Goal: Task Accomplishment & Management: Use online tool/utility

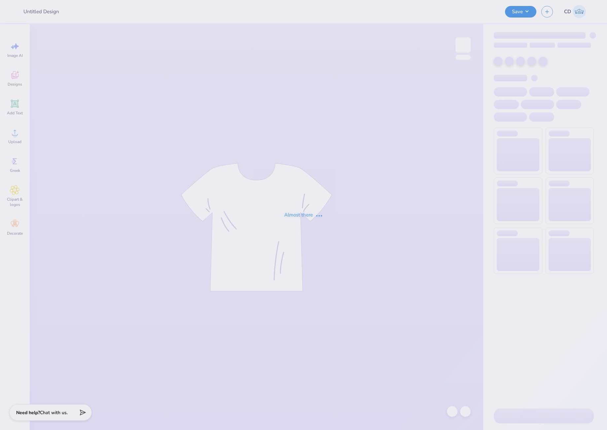
type input "Chi-O Mockneck"
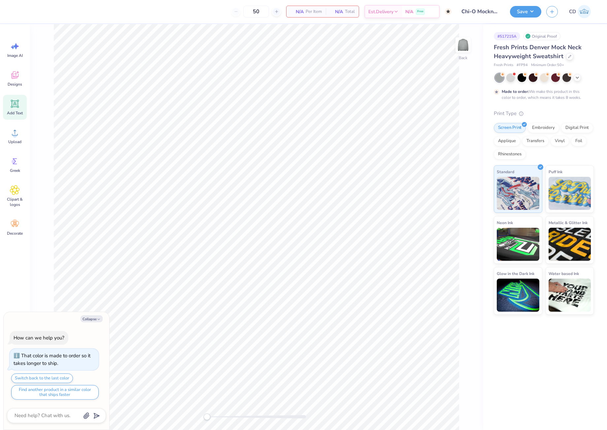
click at [14, 109] on div "Add Text" at bounding box center [15, 107] width 24 height 25
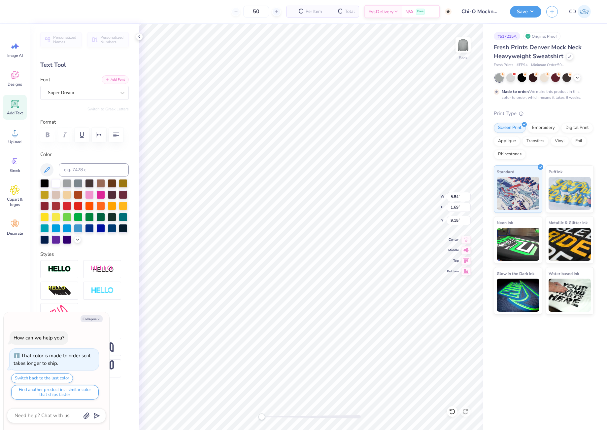
click at [111, 81] on button "Add Font" at bounding box center [115, 79] width 27 height 9
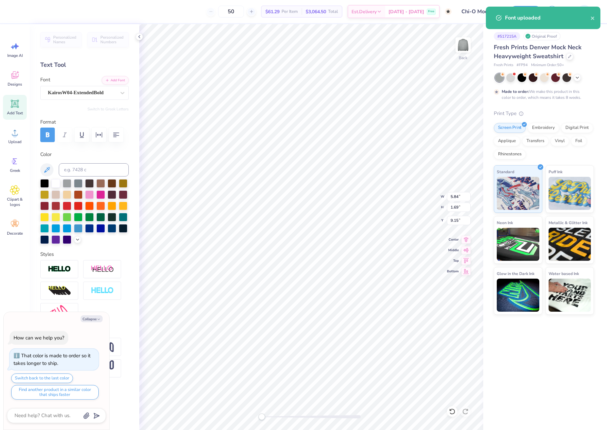
scroll to position [6, 1]
type textarea "x"
type textarea "C"
type textarea "x"
type textarea "CHI"
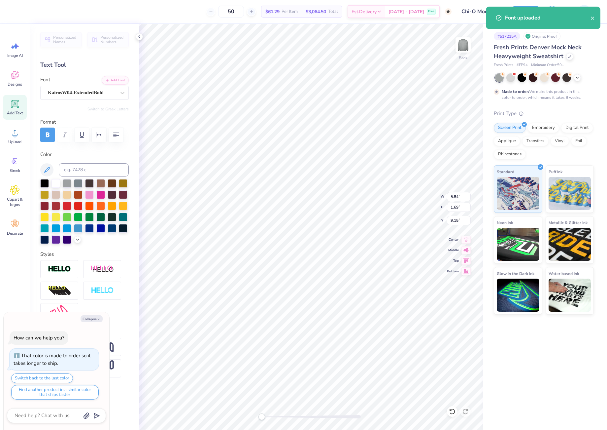
type textarea "x"
type textarea "CHI"
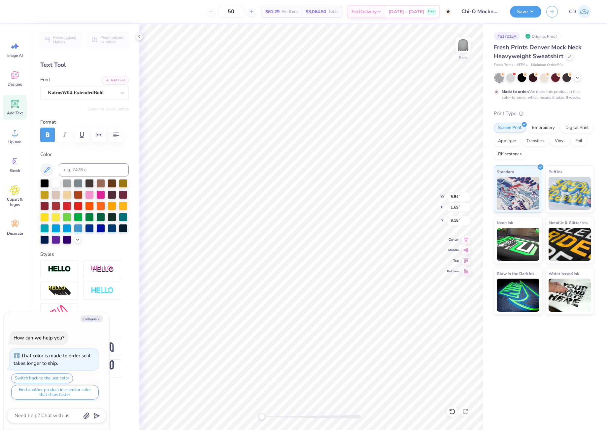
type textarea "x"
type textarea "CHI O"
click at [79, 238] on icon at bounding box center [77, 238] width 5 height 5
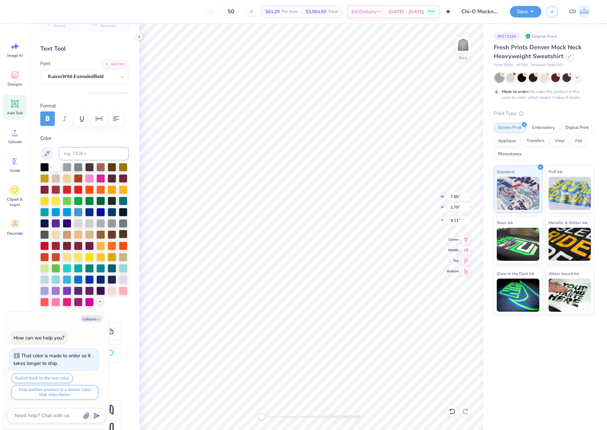
scroll to position [82, 0]
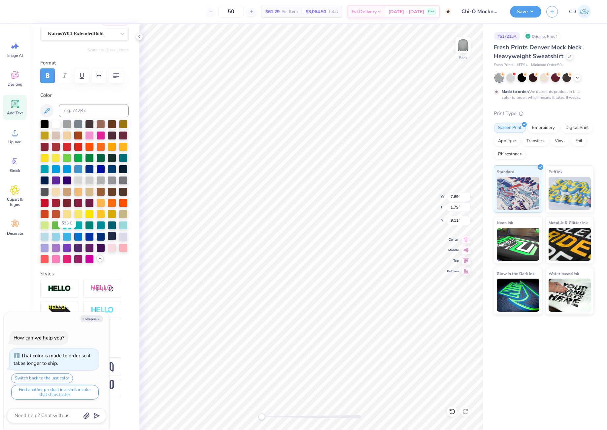
click at [108, 236] on div at bounding box center [112, 235] width 9 height 9
click at [93, 319] on button "Collapse" at bounding box center [92, 318] width 22 height 7
type textarea "x"
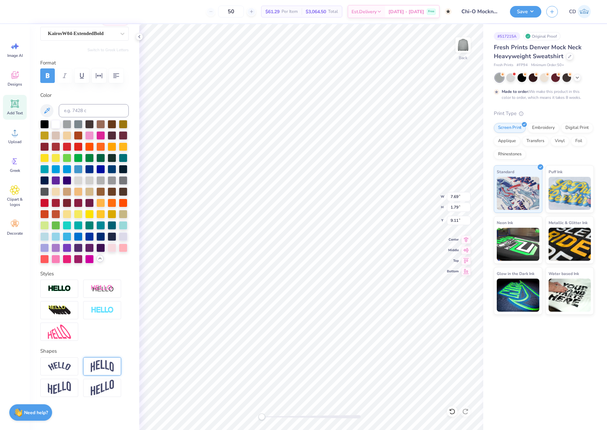
click at [98, 365] on img at bounding box center [102, 366] width 23 height 13
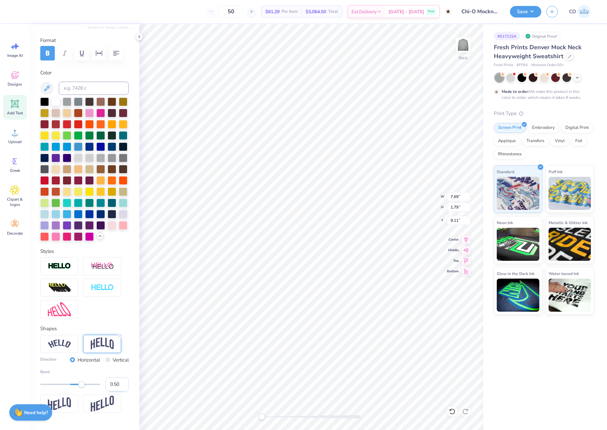
drag, startPoint x: 109, startPoint y: 407, endPoint x: 113, endPoint y: 408, distance: 4.6
click at [113, 391] on input "0.50" at bounding box center [117, 384] width 23 height 14
type input "0.35"
click at [59, 270] on img at bounding box center [59, 266] width 23 height 8
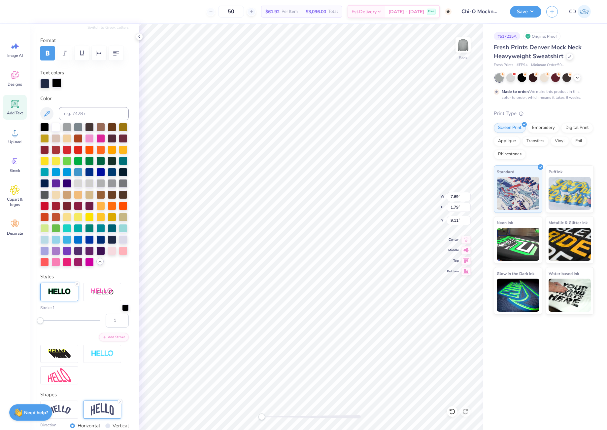
click at [57, 84] on div at bounding box center [56, 82] width 9 height 9
click at [54, 128] on div at bounding box center [56, 126] width 9 height 9
click at [114, 327] on input "1" at bounding box center [117, 320] width 23 height 14
type input "2"
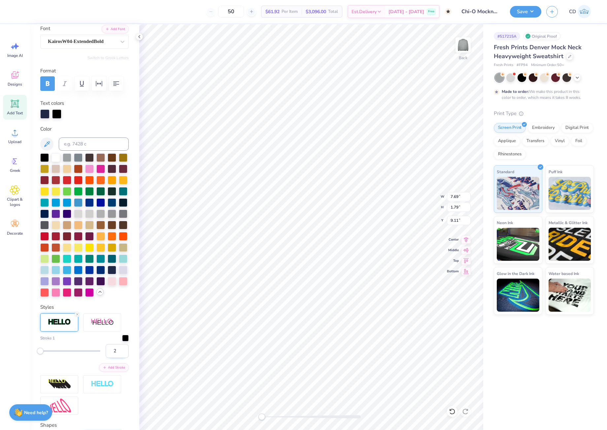
scroll to position [49, 0]
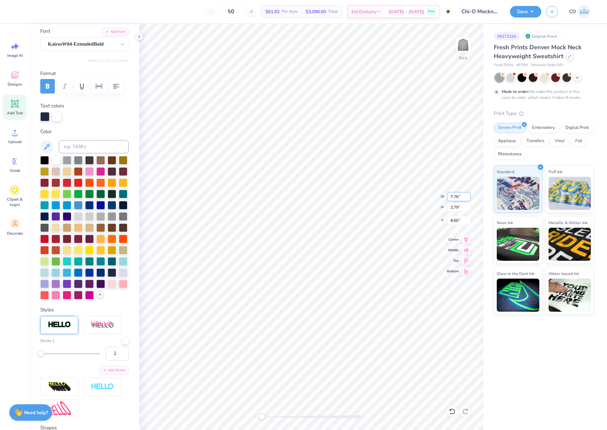
drag, startPoint x: 450, startPoint y: 196, endPoint x: 459, endPoint y: 196, distance: 8.6
click at [459, 196] on input "7.76" at bounding box center [459, 196] width 24 height 9
type input "10"
drag, startPoint x: 448, startPoint y: 219, endPoint x: 466, endPoint y: 222, distance: 18.1
click at [466, 222] on input "7.68" at bounding box center [459, 220] width 24 height 9
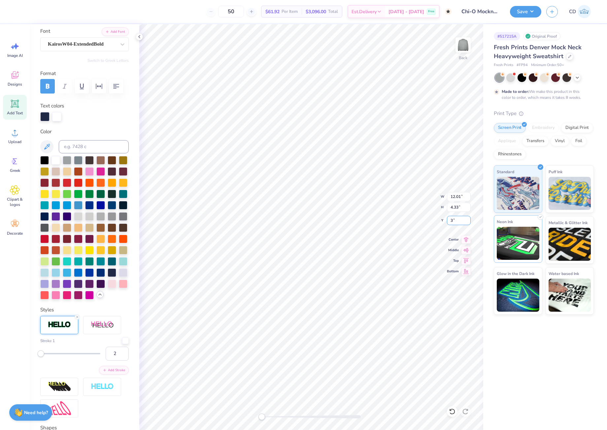
type input "3"
type input "12"
click at [469, 198] on input "12" at bounding box center [459, 196] width 24 height 9
type input "12"
click at [467, 198] on input "12" at bounding box center [459, 196] width 24 height 9
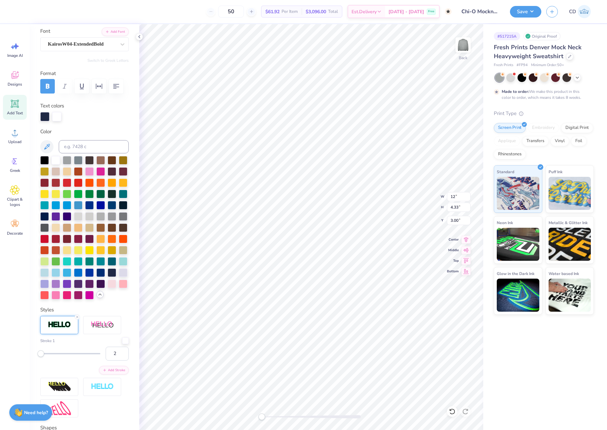
click at [541, 341] on div "# 517215A Original Proof Fresh Prints Denver Mock Neck Heavyweight Sweatshirt F…" at bounding box center [545, 226] width 124 height 405
click at [513, 11] on button "Save" at bounding box center [525, 11] width 31 height 12
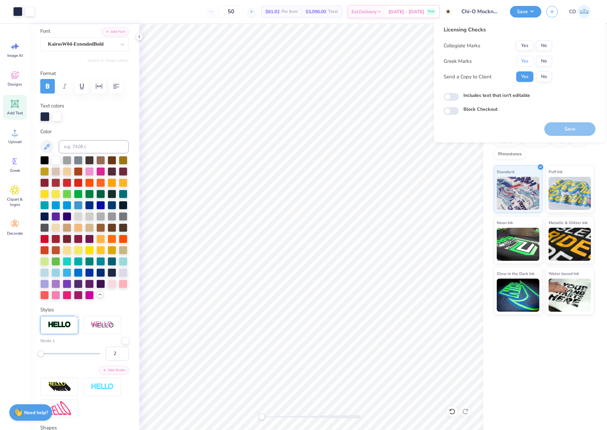
click at [526, 61] on button "Yes" at bounding box center [524, 61] width 17 height 11
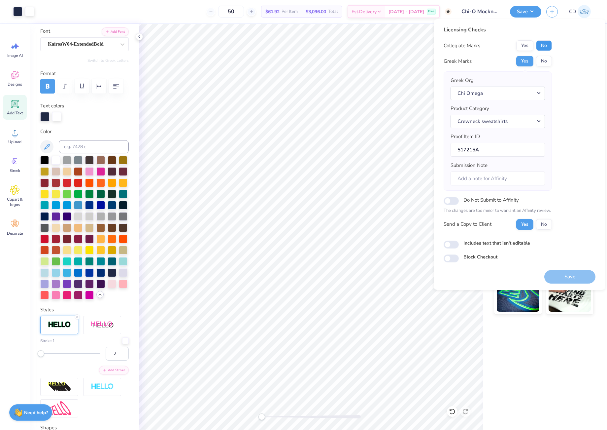
drag, startPoint x: 539, startPoint y: 51, endPoint x: 543, endPoint y: 48, distance: 4.7
click at [543, 48] on button "No" at bounding box center [544, 45] width 16 height 11
click at [577, 274] on button "Save" at bounding box center [569, 277] width 51 height 14
checkbox input "true"
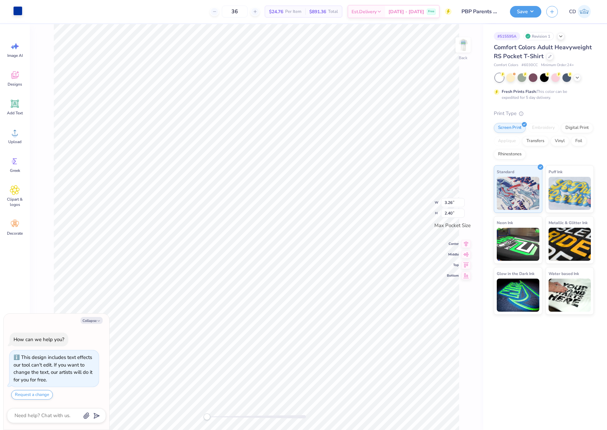
click at [18, 13] on div at bounding box center [17, 10] width 9 height 9
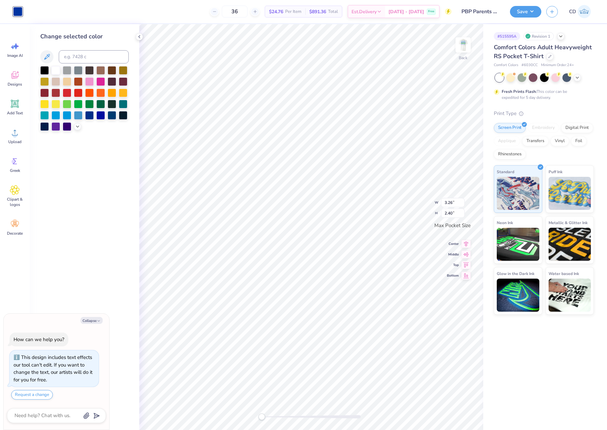
type textarea "x"
click at [79, 55] on input at bounding box center [94, 56] width 70 height 13
type input "186"
type textarea "x"
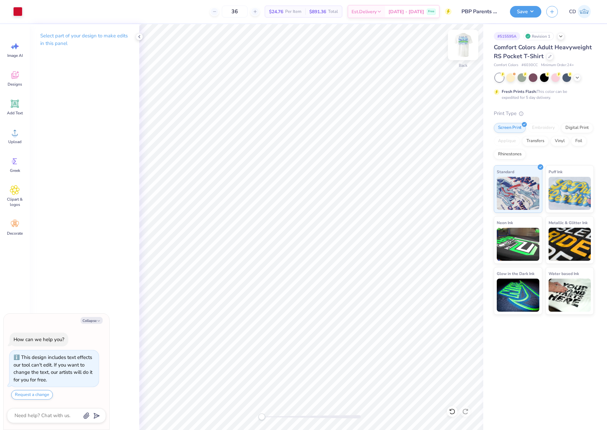
click at [466, 44] on img at bounding box center [463, 45] width 26 height 26
click at [29, 13] on div at bounding box center [29, 10] width 9 height 9
type textarea "x"
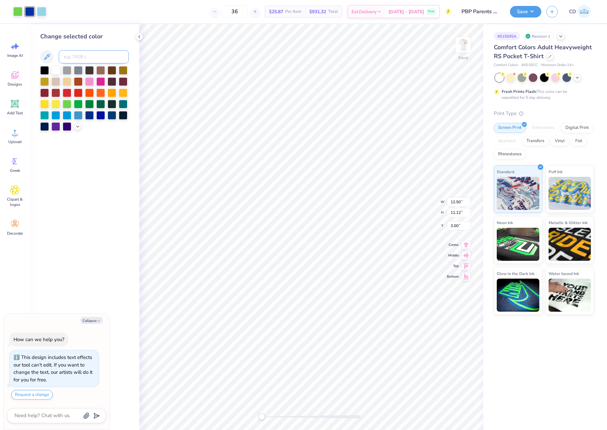
click at [95, 60] on input at bounding box center [94, 56] width 70 height 13
type input "186"
click at [40, 13] on div at bounding box center [41, 10] width 9 height 9
click at [76, 124] on icon at bounding box center [77, 125] width 5 height 5
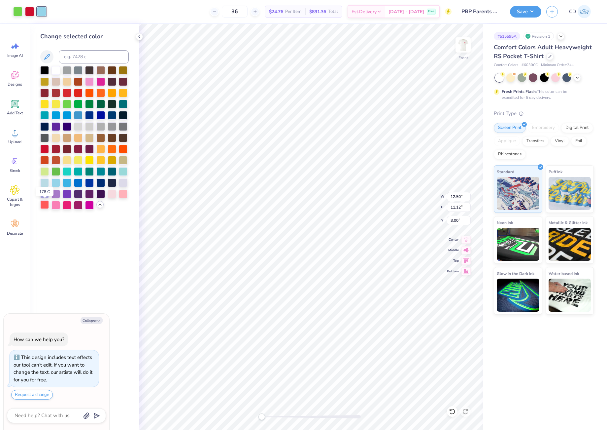
click at [46, 205] on div at bounding box center [44, 204] width 9 height 9
click at [124, 192] on div at bounding box center [123, 193] width 9 height 9
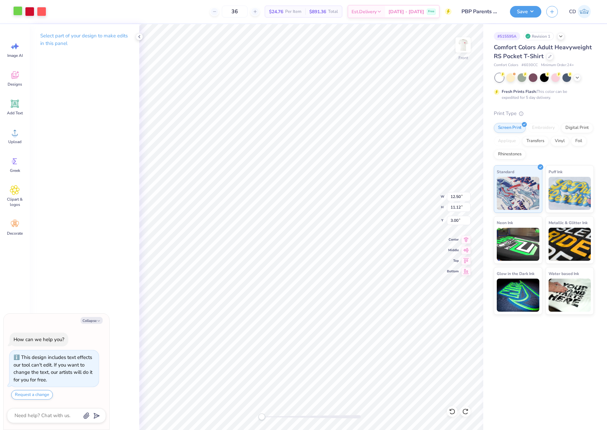
click at [15, 11] on div at bounding box center [17, 10] width 9 height 9
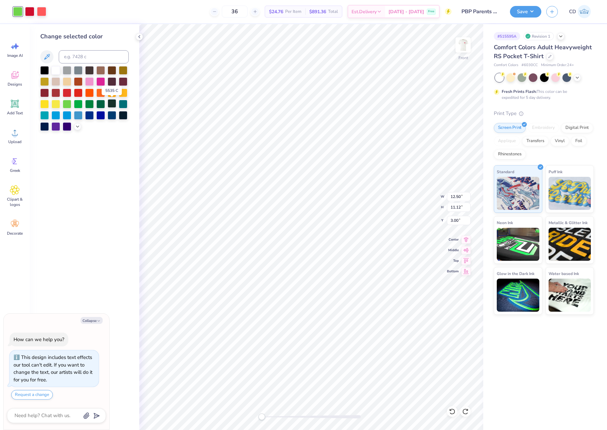
click at [114, 105] on div at bounding box center [112, 103] width 9 height 9
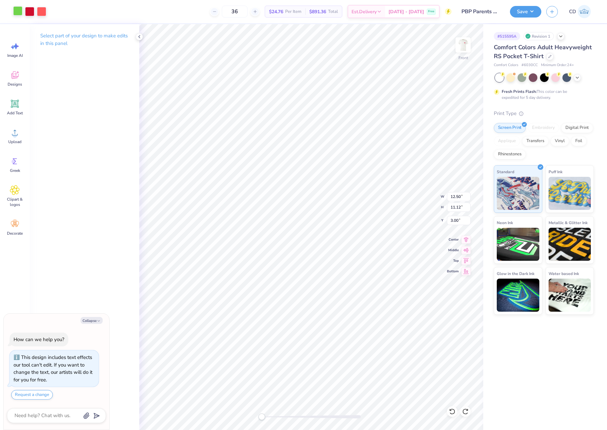
click at [18, 13] on div at bounding box center [17, 10] width 9 height 9
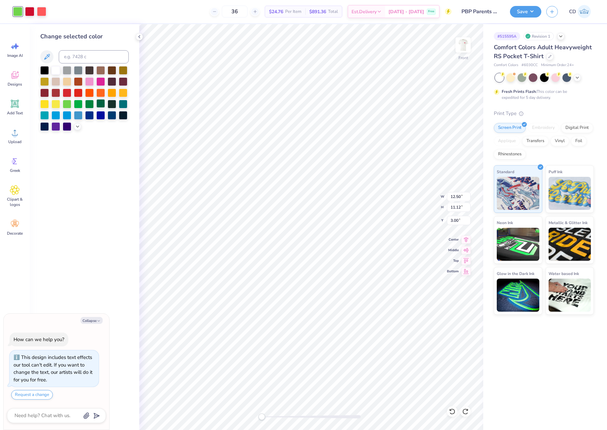
click at [101, 102] on div at bounding box center [100, 103] width 9 height 9
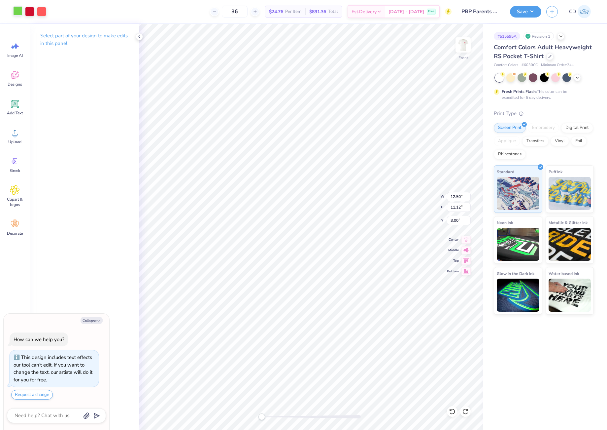
click at [17, 11] on div at bounding box center [17, 10] width 9 height 9
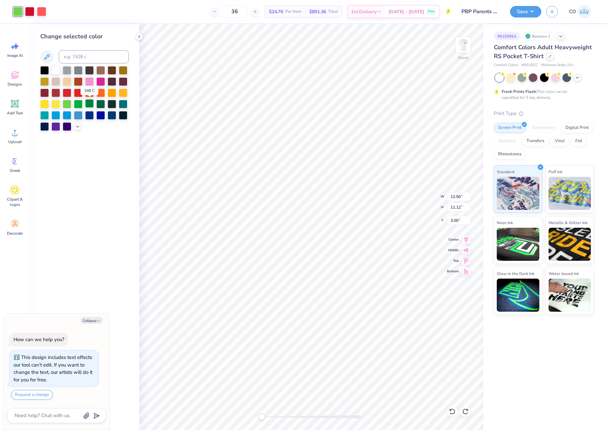
click at [89, 105] on div at bounding box center [89, 103] width 9 height 9
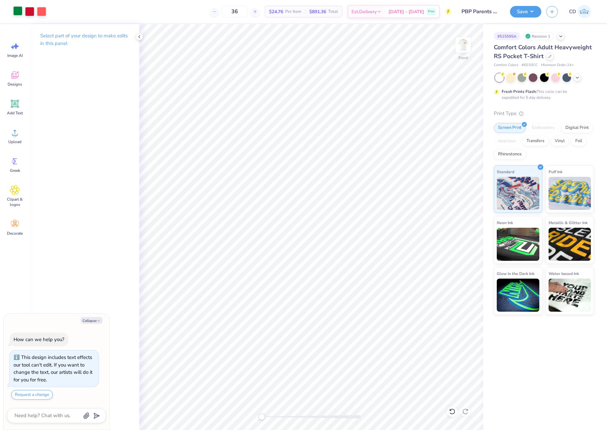
click at [17, 11] on div at bounding box center [17, 10] width 9 height 9
type textarea "x"
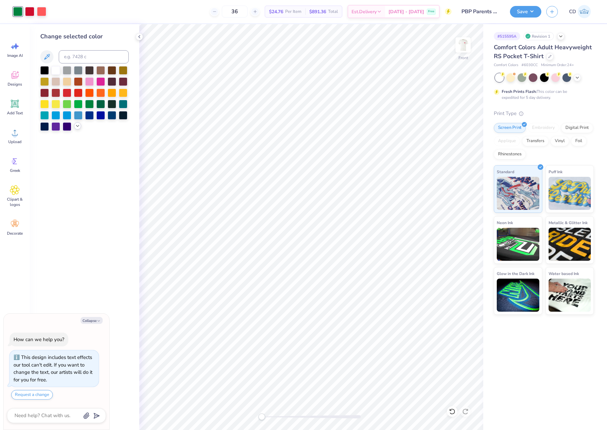
click at [78, 126] on icon at bounding box center [77, 125] width 5 height 5
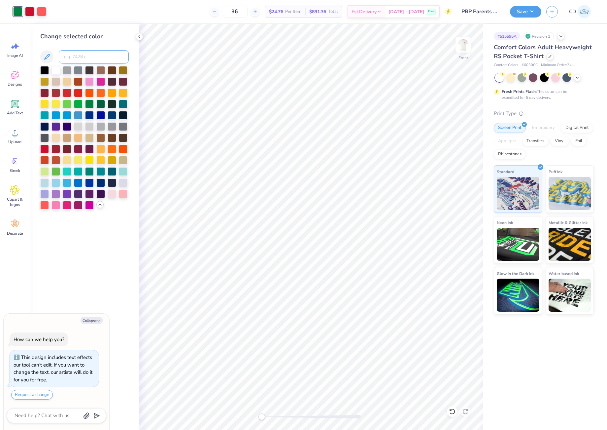
click at [92, 59] on input at bounding box center [94, 56] width 70 height 13
type input "350"
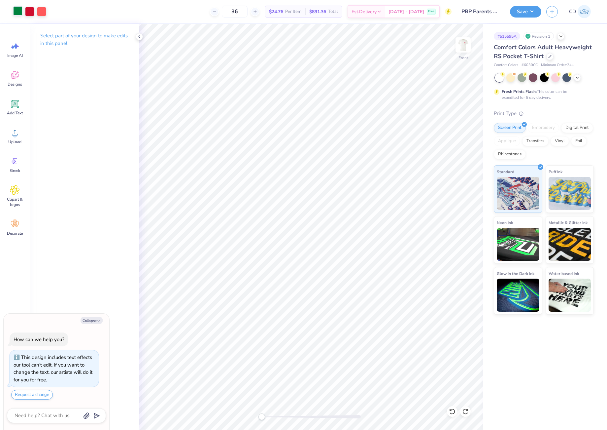
click at [20, 13] on div at bounding box center [17, 10] width 9 height 9
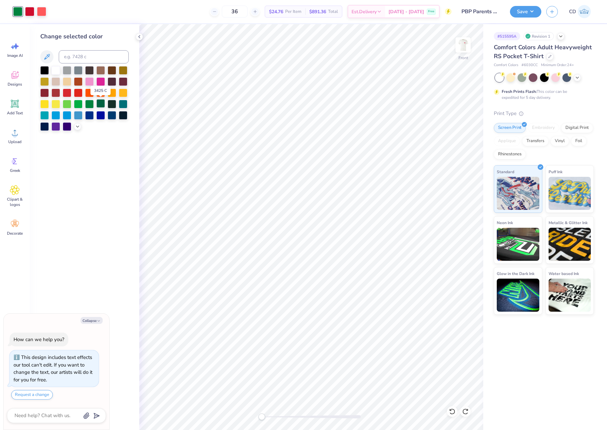
click at [102, 105] on div at bounding box center [100, 103] width 9 height 9
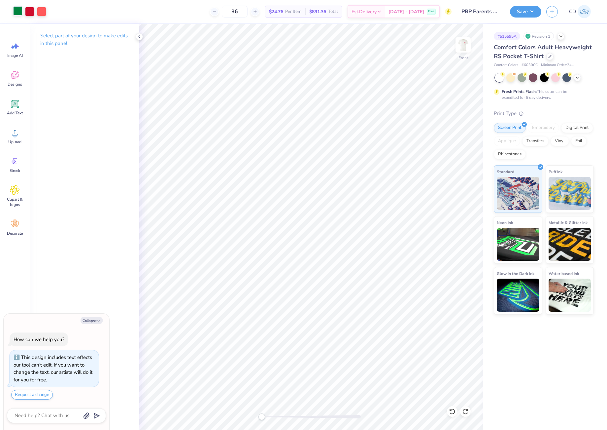
click at [16, 12] on div at bounding box center [17, 10] width 9 height 9
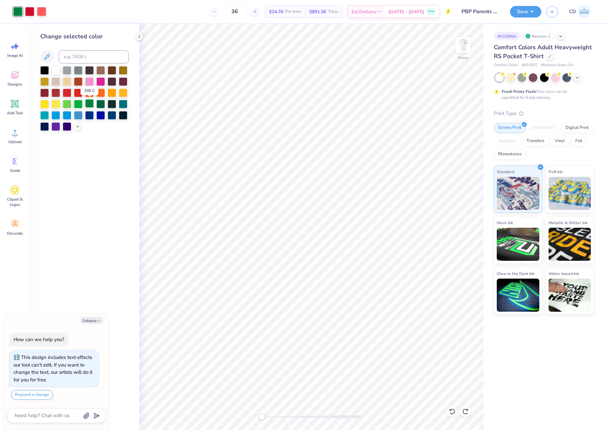
click at [88, 101] on div at bounding box center [89, 103] width 9 height 9
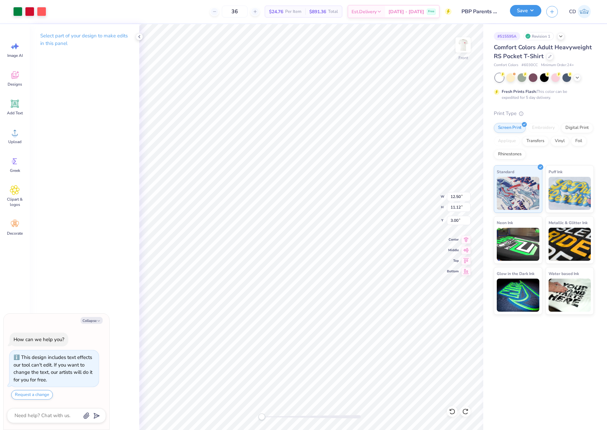
click at [526, 13] on button "Save" at bounding box center [525, 11] width 31 height 12
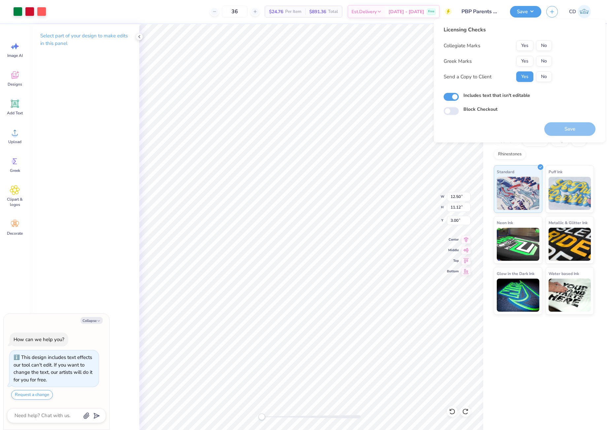
click at [527, 61] on button "Yes" at bounding box center [524, 61] width 17 height 11
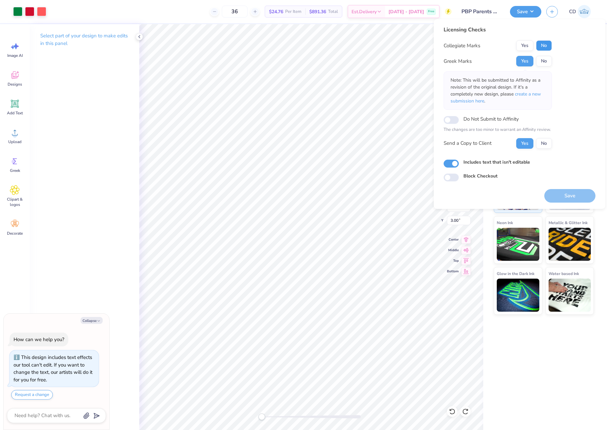
click at [548, 44] on button "No" at bounding box center [544, 45] width 16 height 11
click at [560, 195] on button "Save" at bounding box center [569, 196] width 51 height 14
type textarea "x"
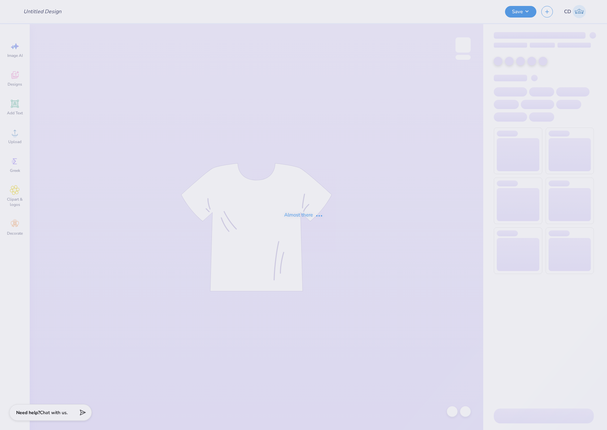
type input "[PERSON_NAME] : [GEOGRAPHIC_DATA]"
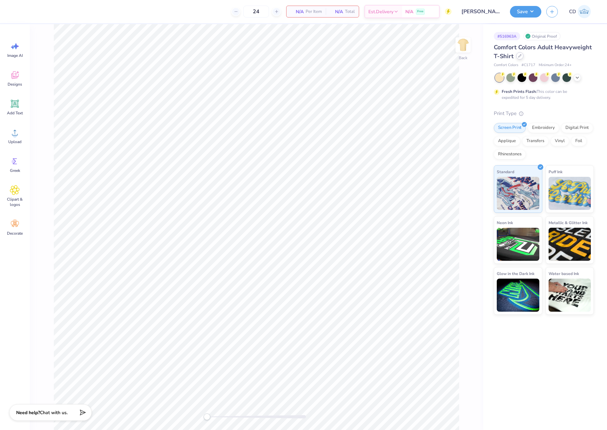
click at [517, 57] on div at bounding box center [519, 55] width 7 height 7
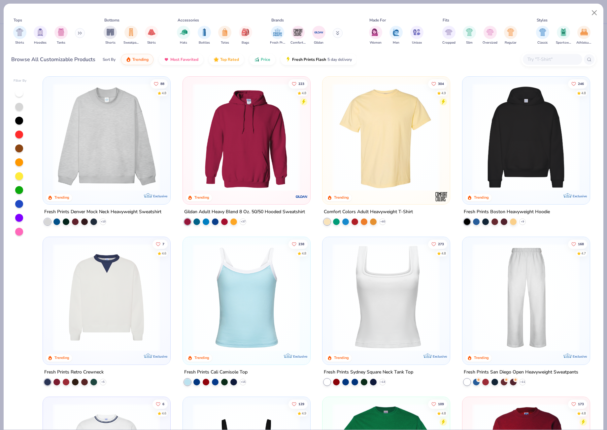
click at [534, 61] on input "text" at bounding box center [552, 59] width 51 height 8
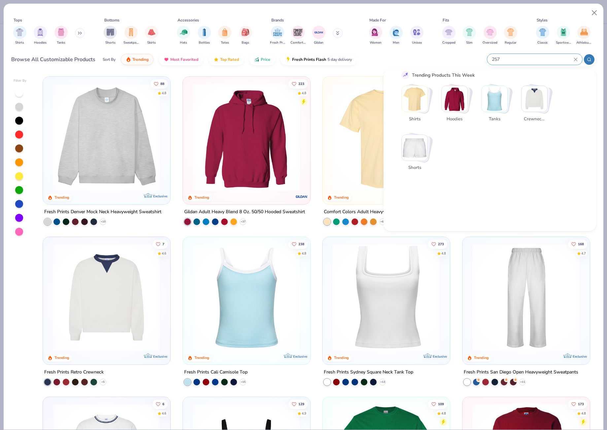
scroll to position [148, 0]
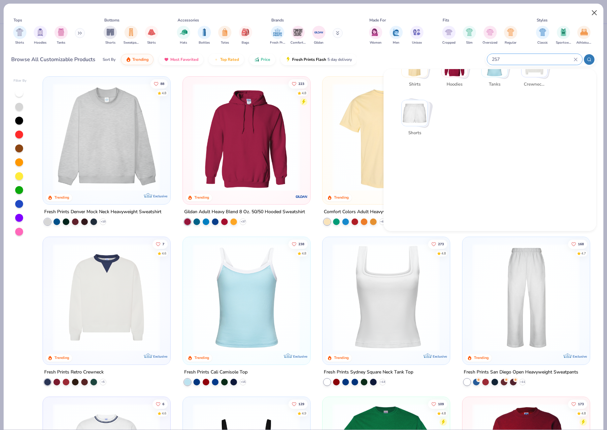
type input "257"
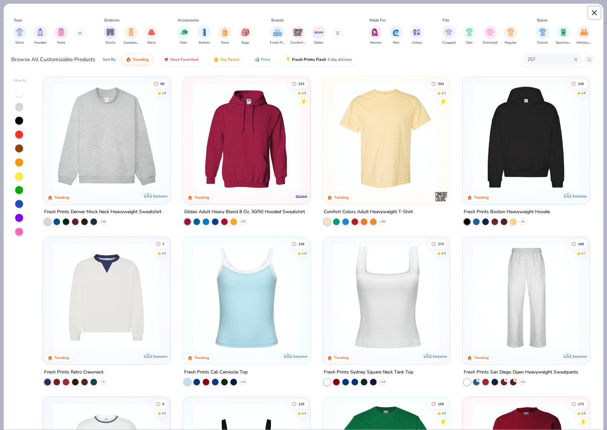
click at [592, 14] on button "Close" at bounding box center [594, 13] width 13 height 13
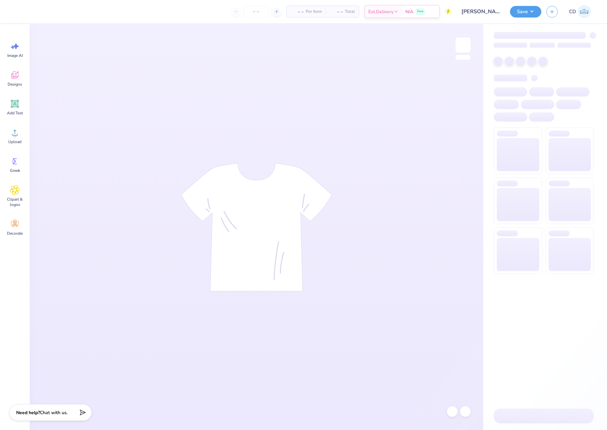
type input "[PERSON_NAME] : [GEOGRAPHIC_DATA]"
type input "24"
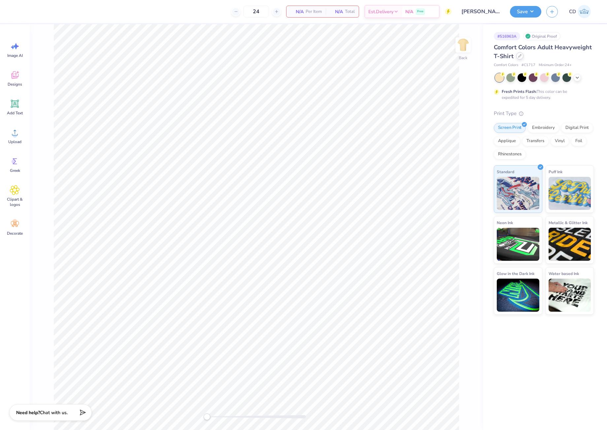
click at [518, 56] on icon at bounding box center [519, 55] width 3 height 3
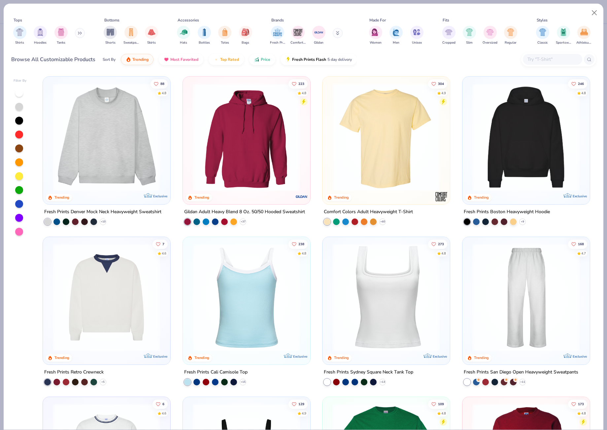
click at [541, 61] on input "text" at bounding box center [552, 59] width 51 height 8
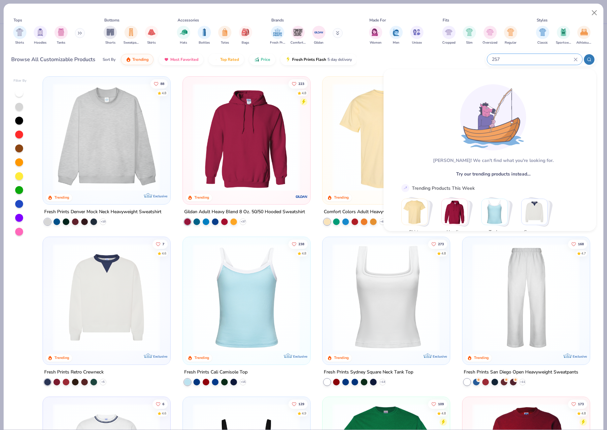
type input "257"
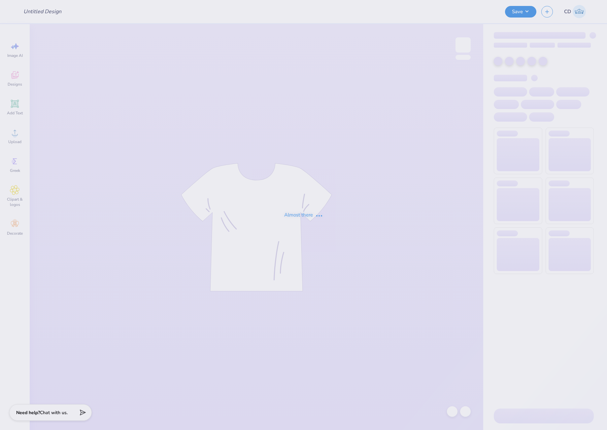
type input "ZTA Mesh Shorts"
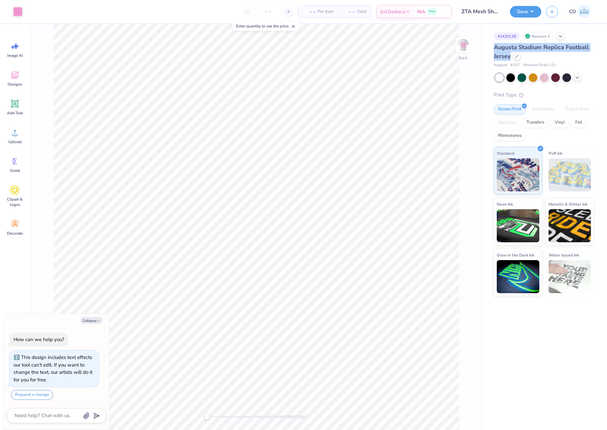
drag, startPoint x: 494, startPoint y: 47, endPoint x: 510, endPoint y: 54, distance: 18.0
click at [510, 54] on span "Augusta Stadium Replica Football Jersey" at bounding box center [541, 51] width 95 height 17
copy span "Augusta Stadium Replica Football Jersey"
type textarea "x"
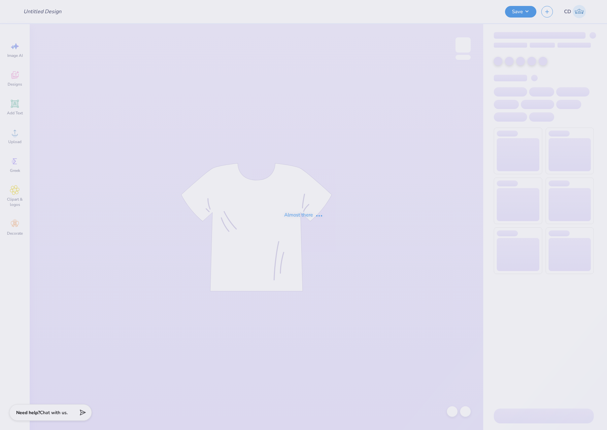
type input "[PERSON_NAME] : [GEOGRAPHIC_DATA]"
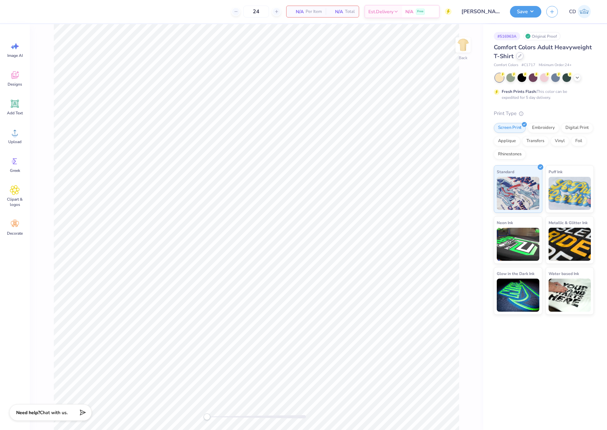
click at [522, 56] on div at bounding box center [519, 55] width 7 height 7
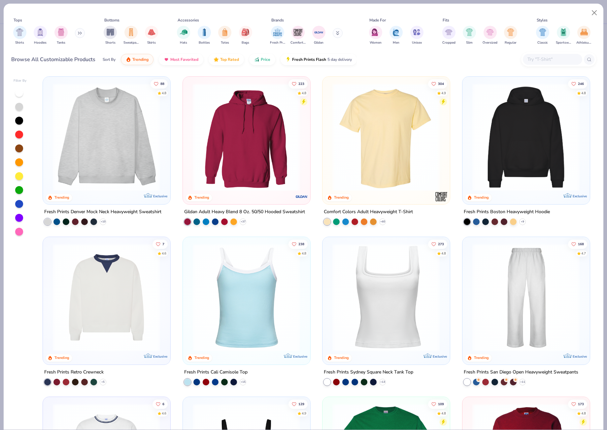
click at [531, 57] on input "text" at bounding box center [552, 59] width 51 height 8
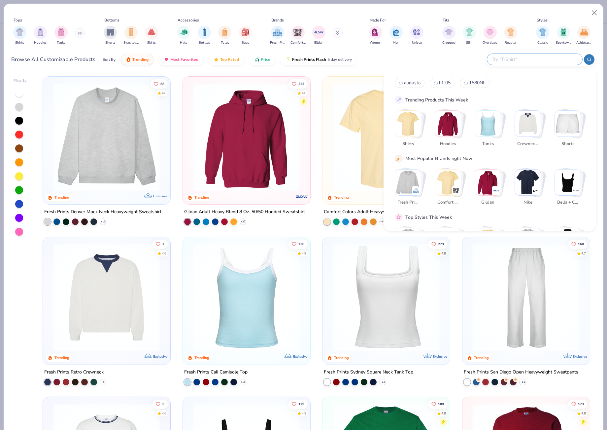
paste input "Augusta Stadium Replica Football Jersey"
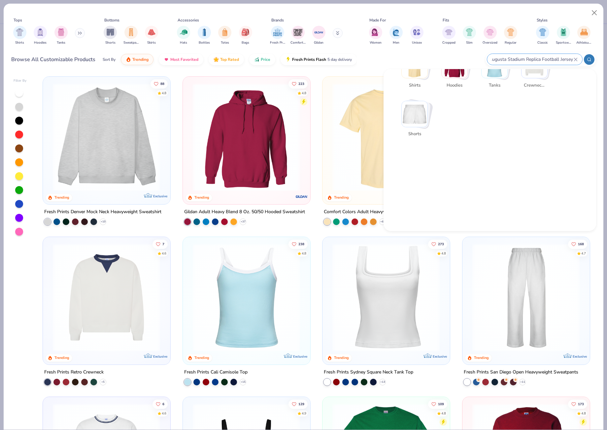
scroll to position [148, 0]
type input "Augusta Stadium Replica Football Jersey"
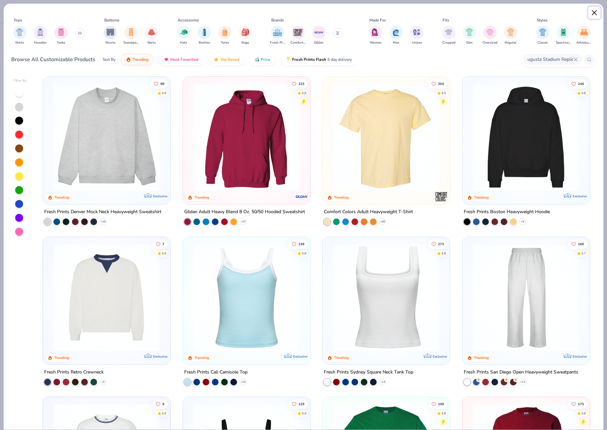
click at [596, 12] on button "Close" at bounding box center [594, 13] width 13 height 13
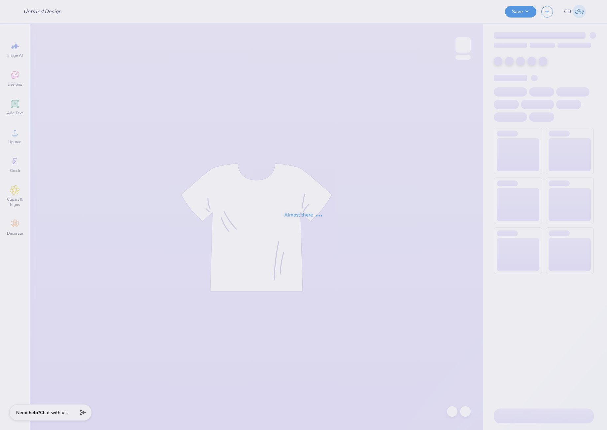
type input "GPHI Fam Weekend Polos 25"
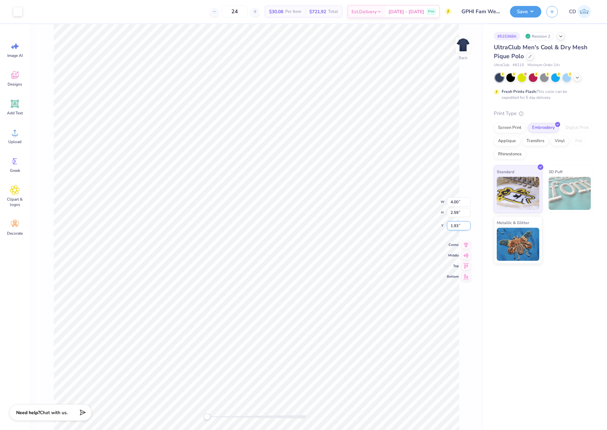
drag, startPoint x: 449, startPoint y: 225, endPoint x: 458, endPoint y: 225, distance: 9.3
click at [458, 225] on input "1.93" at bounding box center [459, 225] width 24 height 9
type input "2.00"
click at [516, 10] on button "Save" at bounding box center [525, 11] width 31 height 12
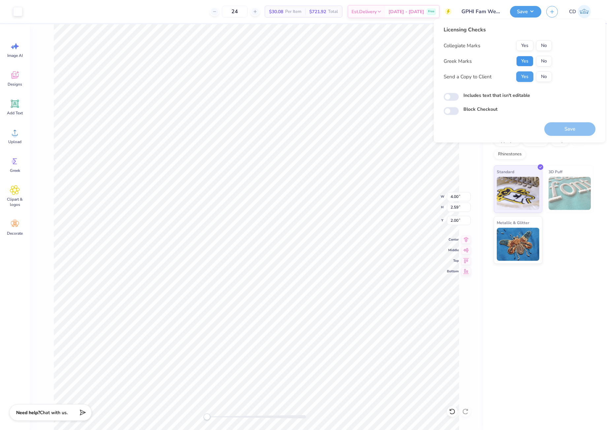
click at [522, 61] on button "Yes" at bounding box center [524, 61] width 17 height 11
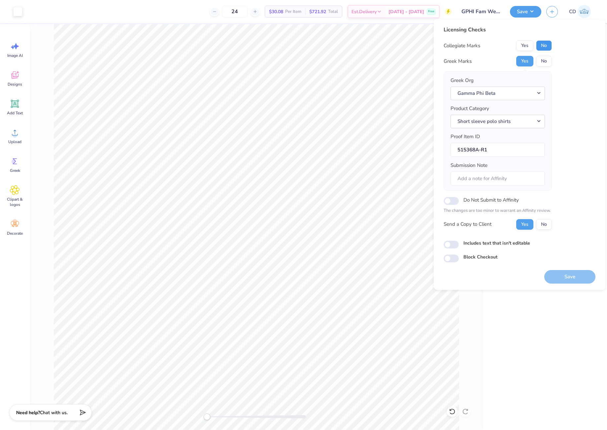
click at [551, 46] on button "No" at bounding box center [544, 45] width 16 height 11
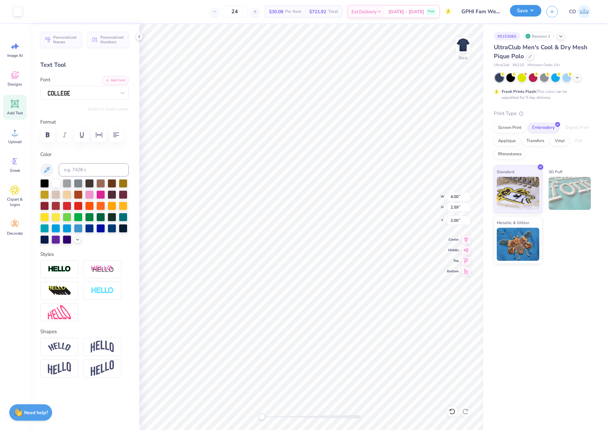
click at [521, 11] on button "Save" at bounding box center [525, 11] width 31 height 12
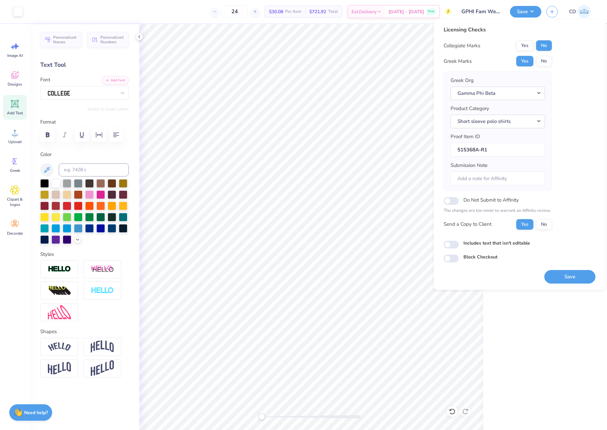
click at [556, 270] on div "Save" at bounding box center [569, 277] width 51 height 14
click at [572, 277] on button "Save" at bounding box center [569, 277] width 51 height 14
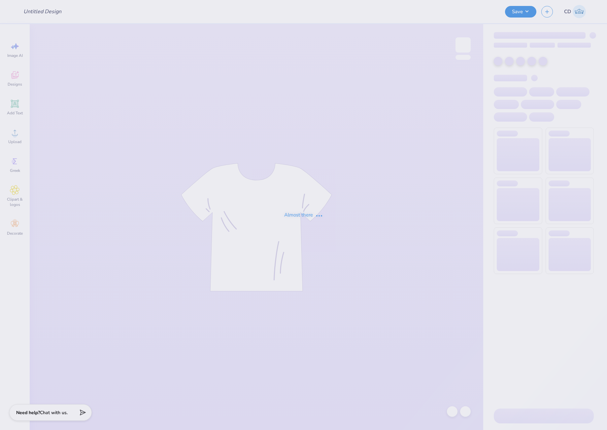
type input "[PERSON_NAME] : [GEOGRAPHIC_DATA]"
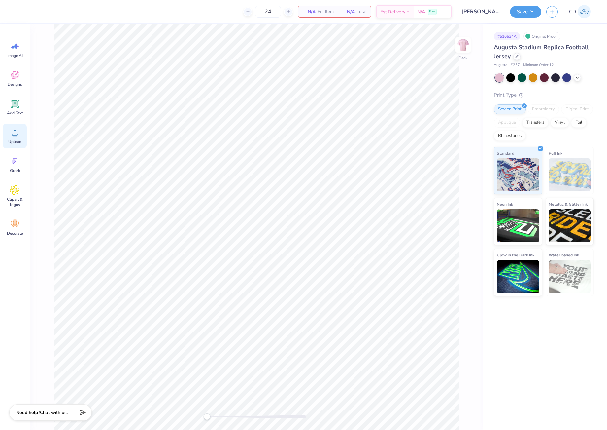
click at [19, 134] on icon at bounding box center [15, 132] width 10 height 10
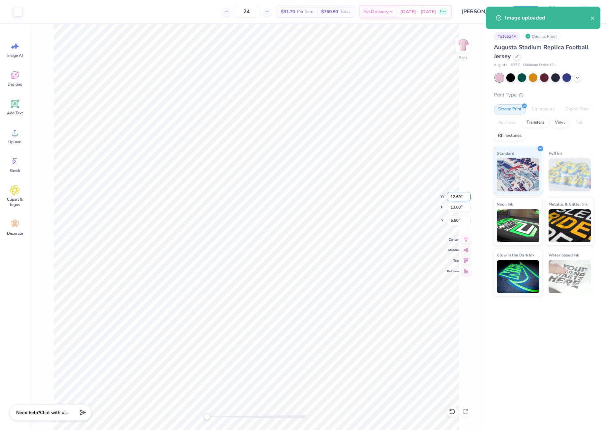
drag, startPoint x: 457, startPoint y: 197, endPoint x: 460, endPoint y: 197, distance: 3.3
click at [460, 197] on input "12.69" at bounding box center [459, 196] width 24 height 9
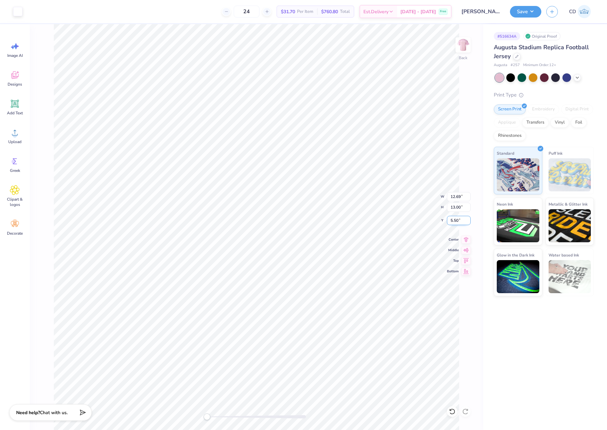
drag, startPoint x: 450, startPoint y: 220, endPoint x: 458, endPoint y: 220, distance: 7.6
click at [458, 220] on input "5.50" at bounding box center [459, 220] width 24 height 9
type input "2"
click at [528, 13] on button "Save" at bounding box center [525, 11] width 31 height 12
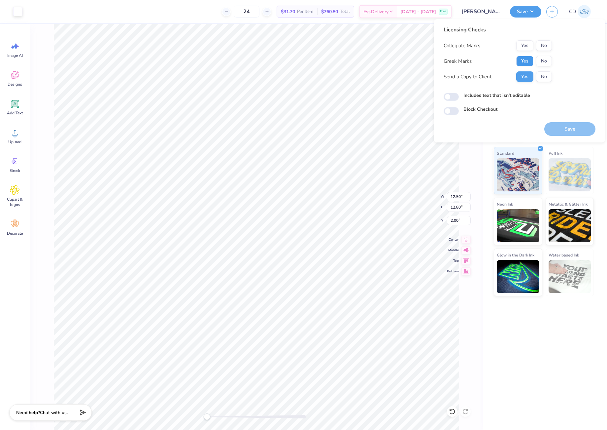
click at [525, 61] on button "Yes" at bounding box center [524, 61] width 17 height 11
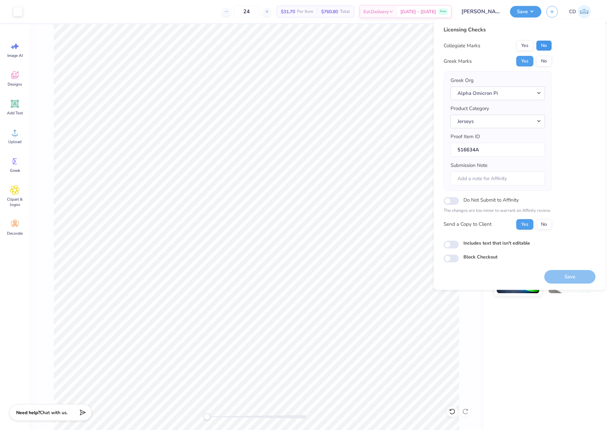
click at [546, 49] on button "No" at bounding box center [544, 45] width 16 height 11
click at [452, 246] on input "Includes text that isn't editable" at bounding box center [451, 244] width 15 height 8
checkbox input "true"
click at [569, 273] on button "Save" at bounding box center [569, 277] width 51 height 14
